Goal: Transaction & Acquisition: Purchase product/service

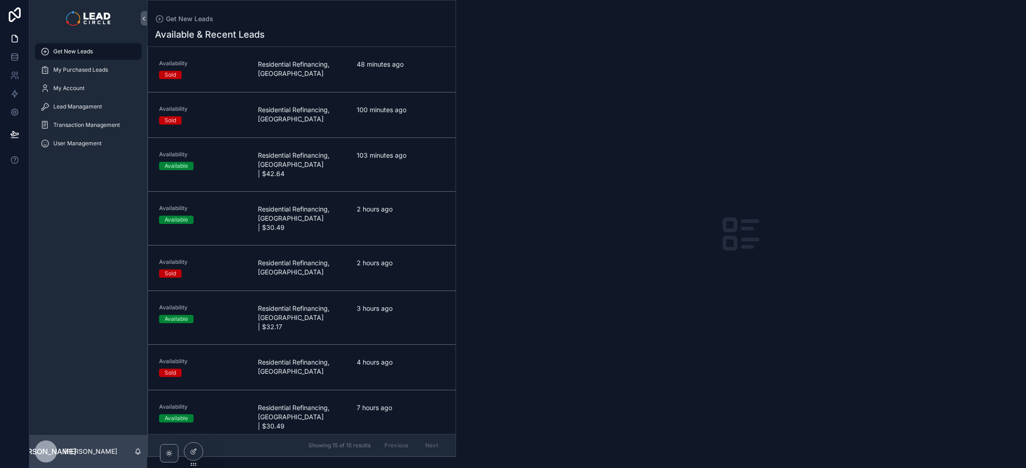
click at [376, 172] on link "Availability Available Residential Refinancing, [GEOGRAPHIC_DATA] | $42.64 103 …" at bounding box center [301, 165] width 307 height 54
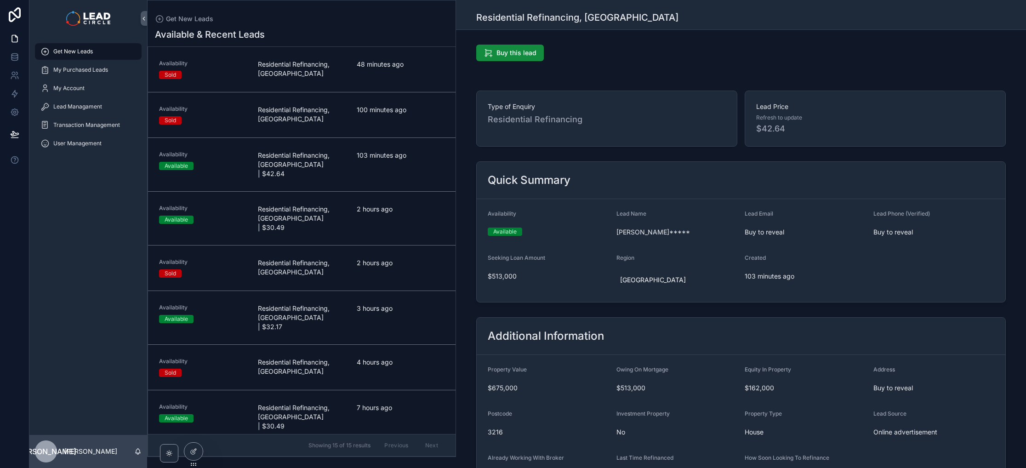
click at [395, 204] on span "2 hours ago" at bounding box center [401, 208] width 88 height 9
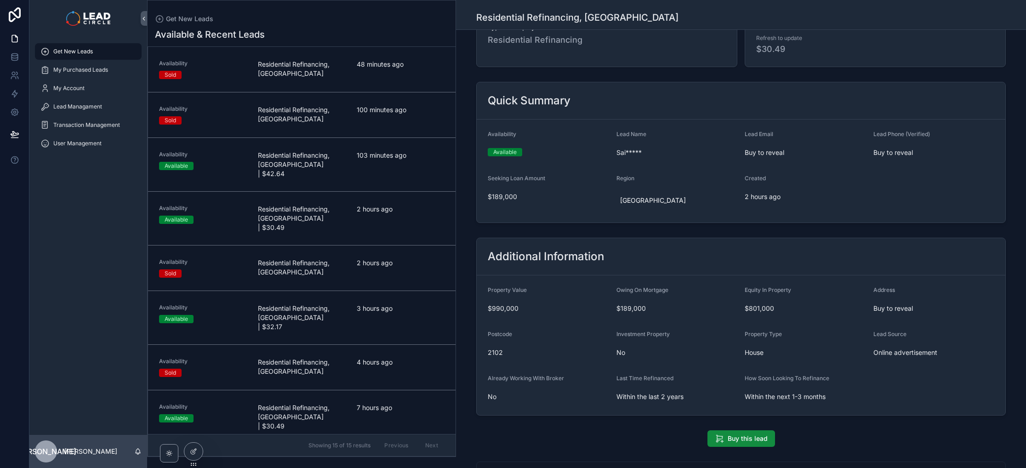
scroll to position [81, 0]
click at [350, 154] on div "Availability Available Residential Refinancing, [GEOGRAPHIC_DATA] | $42.64 103 …" at bounding box center [301, 165] width 285 height 28
click at [350, 204] on div "Availability Available Residential Refinancing, [GEOGRAPHIC_DATA] | $30.49 2 ho…" at bounding box center [301, 218] width 285 height 28
click at [357, 161] on div "103 minutes ago" at bounding box center [401, 165] width 88 height 28
click at [336, 112] on span "Residential Refinancing, [GEOGRAPHIC_DATA]" at bounding box center [302, 114] width 88 height 18
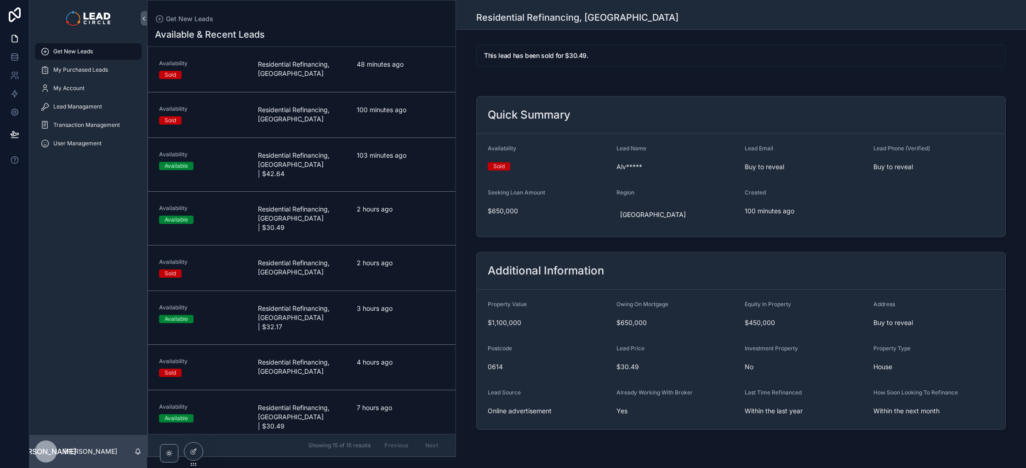
click at [331, 112] on span "Residential Refinancing, [GEOGRAPHIC_DATA]" at bounding box center [302, 114] width 88 height 18
click at [333, 73] on span "Residential Refinancing, [GEOGRAPHIC_DATA]" at bounding box center [302, 69] width 88 height 18
click at [319, 164] on span "Residential Refinancing, [GEOGRAPHIC_DATA] | $42.64" at bounding box center [302, 165] width 88 height 28
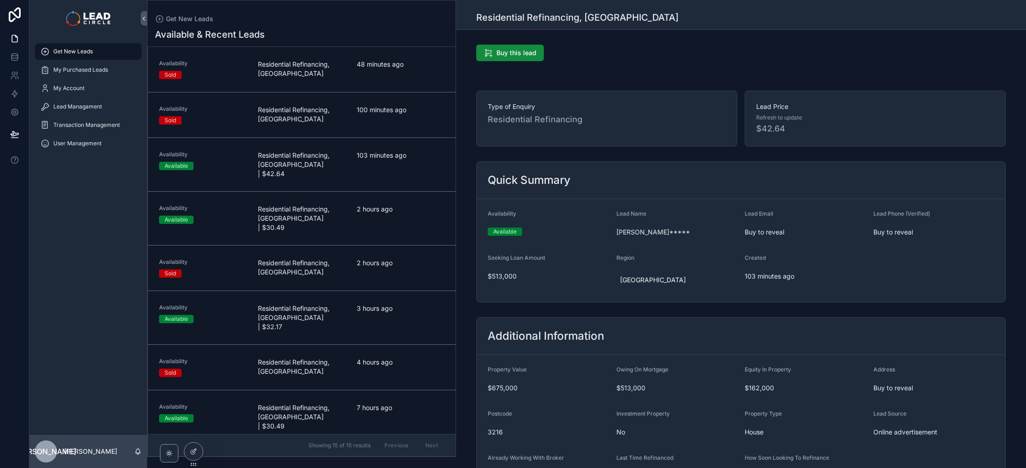
click at [318, 204] on span "Residential Refinancing, [GEOGRAPHIC_DATA] | $30.49" at bounding box center [302, 218] width 88 height 28
click at [322, 165] on span "Residential Refinancing, [GEOGRAPHIC_DATA] | $42.64" at bounding box center [302, 165] width 88 height 28
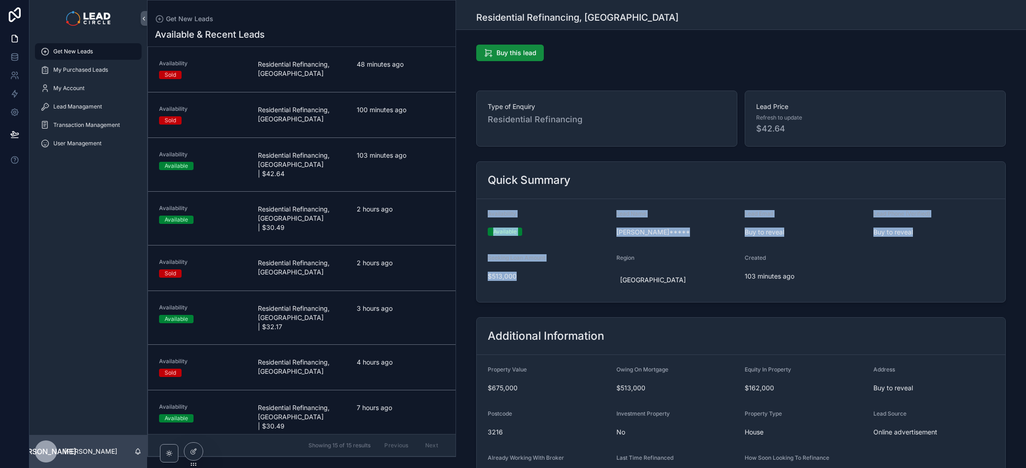
drag, startPoint x: 556, startPoint y: 287, endPoint x: 495, endPoint y: 187, distance: 116.5
click at [495, 187] on div "Quick Summary Availability Available Lead Name [PERSON_NAME]***** Lead Email Bu…" at bounding box center [740, 231] width 529 height 141
click at [495, 187] on div "Quick Summary" at bounding box center [740, 180] width 528 height 37
drag, startPoint x: 489, startPoint y: 177, endPoint x: 836, endPoint y: 323, distance: 376.0
click at [836, 323] on div "Buy this lead Type of Enquiry Residential Refinancing Lead Price Refresh to upd…" at bounding box center [741, 304] width 570 height 526
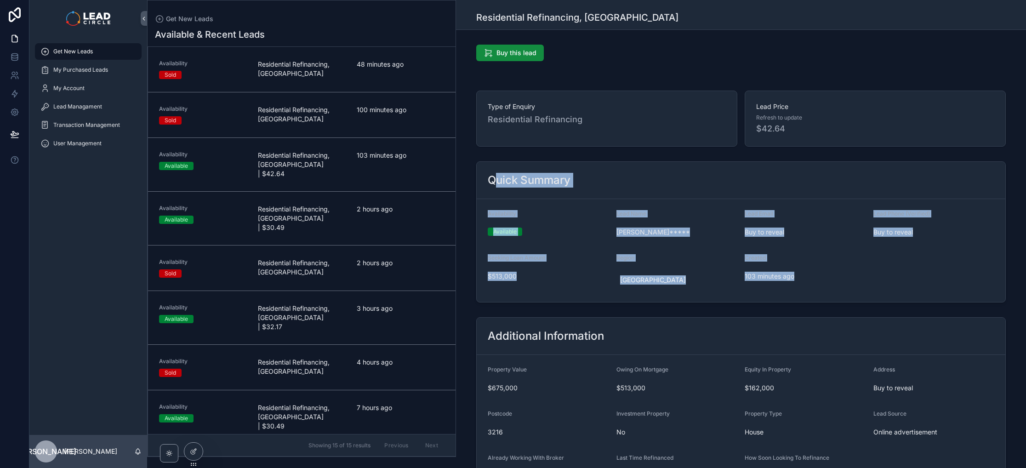
click at [836, 323] on div "Additional Information" at bounding box center [740, 335] width 528 height 37
drag, startPoint x: 833, startPoint y: 323, endPoint x: 487, endPoint y: 100, distance: 410.8
click at [487, 100] on div "Buy this lead Type of Enquiry Residential Refinancing Lead Price Refresh to upd…" at bounding box center [741, 304] width 570 height 526
click at [487, 100] on div "Type of Enquiry Residential Refinancing" at bounding box center [606, 119] width 261 height 56
drag, startPoint x: 487, startPoint y: 100, endPoint x: 817, endPoint y: 301, distance: 386.4
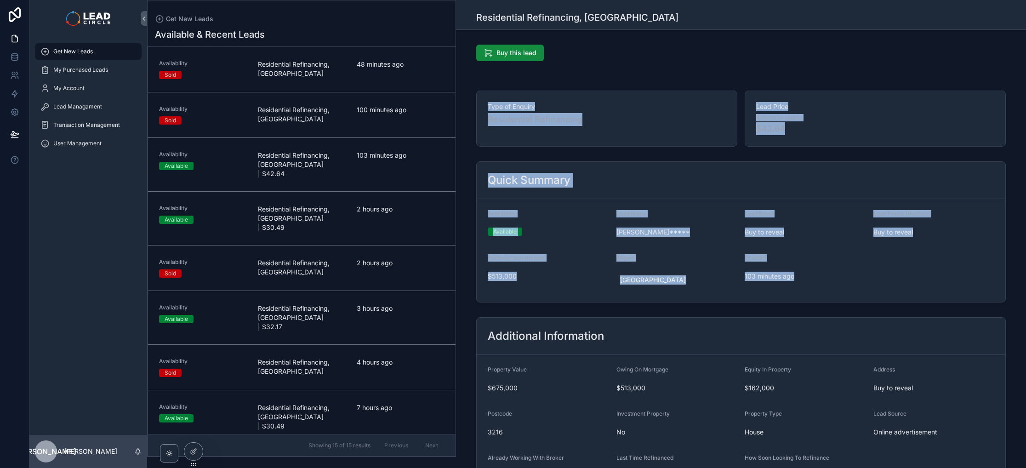
click at [817, 301] on div "Buy this lead Type of Enquiry Residential Refinancing Lead Price Refresh to upd…" at bounding box center [741, 304] width 570 height 526
click at [817, 301] on form "Availability Available Lead Name [PERSON_NAME]***** Lead Email Buy to reveal Le…" at bounding box center [740, 250] width 528 height 103
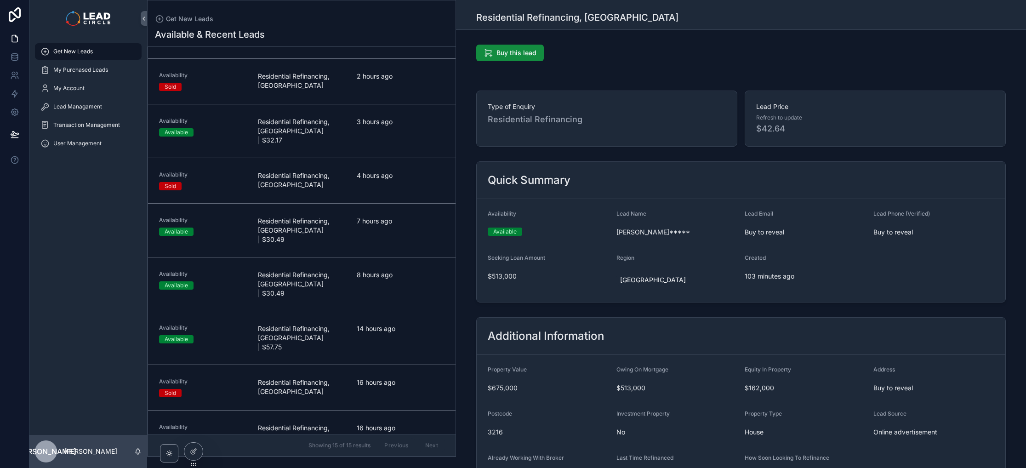
scroll to position [295, 0]
